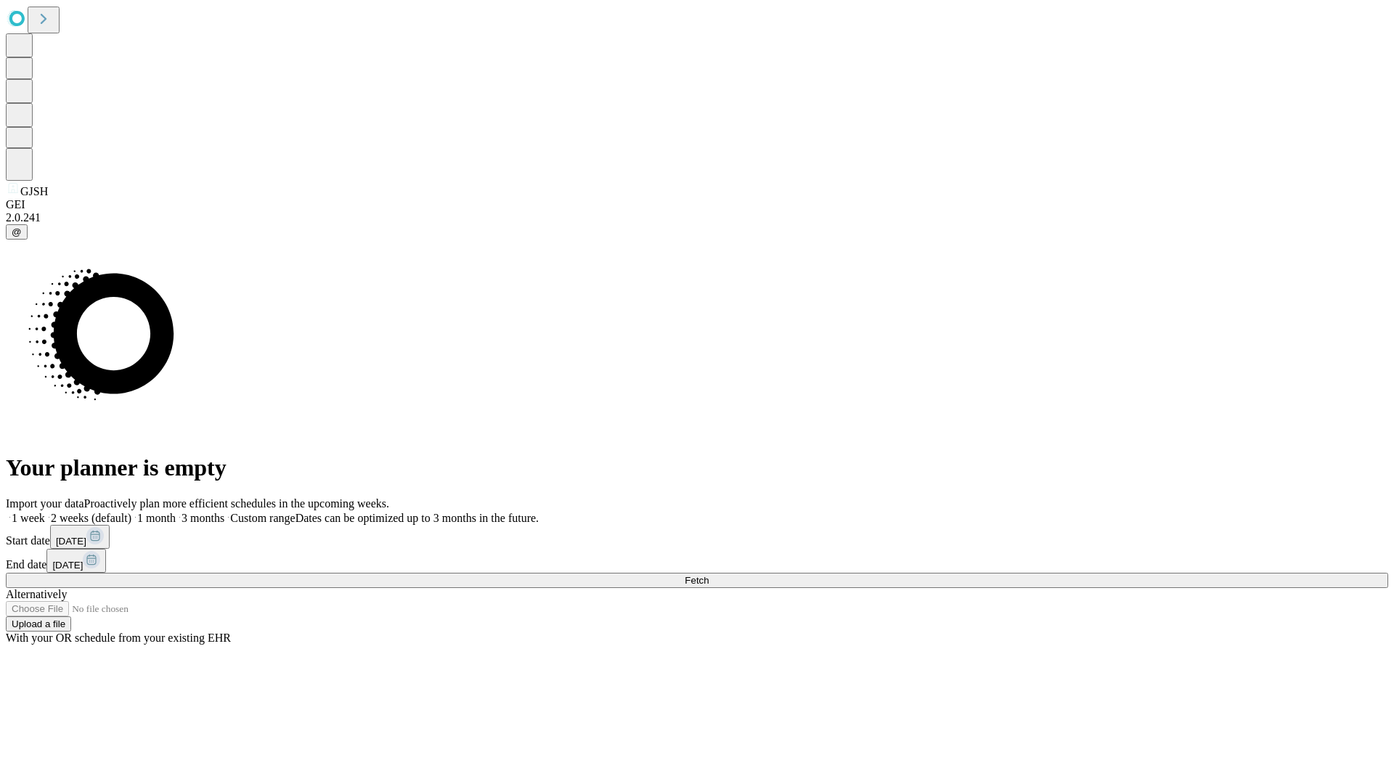
click at [709, 575] on span "Fetch" at bounding box center [697, 580] width 24 height 11
